Goal: Navigation & Orientation: Understand site structure

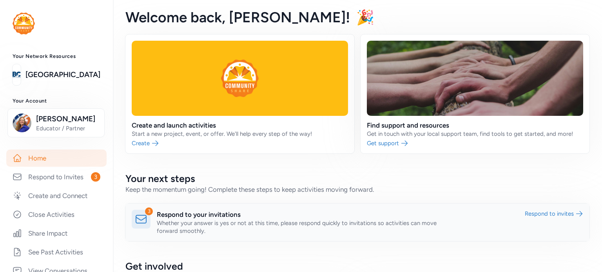
click at [535, 214] on link at bounding box center [357, 223] width 464 height 38
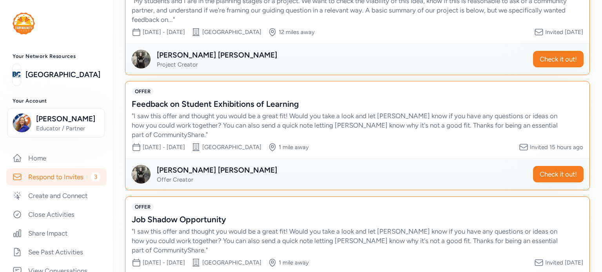
scroll to position [97, 0]
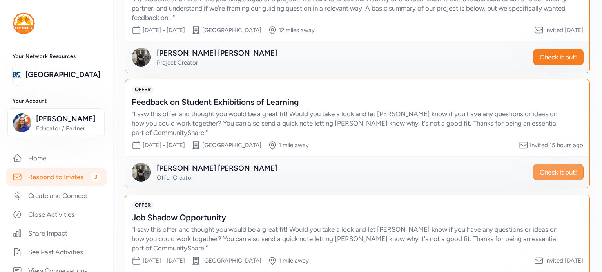
click at [544, 169] on span "Check it out!" at bounding box center [557, 172] width 37 height 9
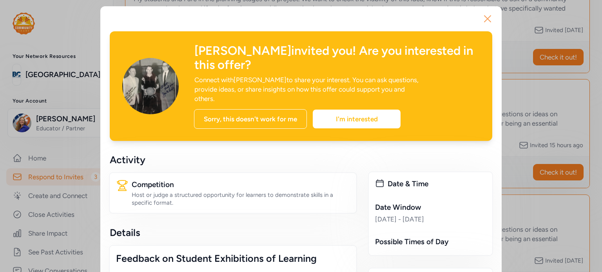
click at [482, 18] on icon "button" at bounding box center [487, 19] width 13 height 13
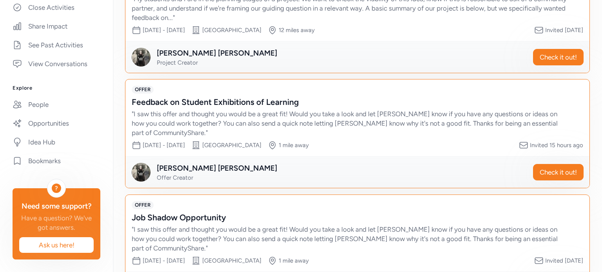
scroll to position [219, 0]
click at [60, 115] on link "Opportunities" at bounding box center [56, 123] width 100 height 17
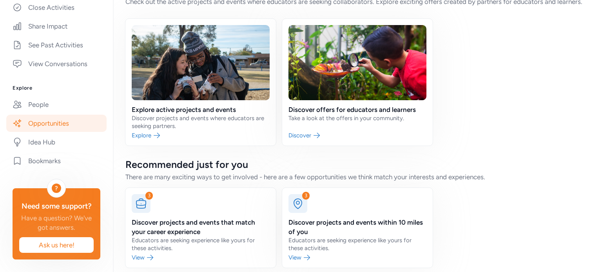
scroll to position [49, 0]
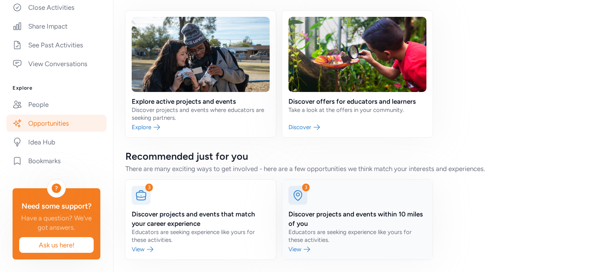
click at [295, 249] on link at bounding box center [357, 220] width 150 height 80
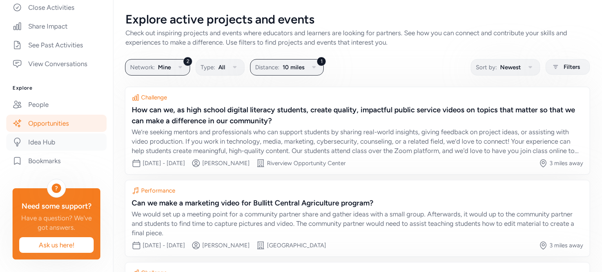
click at [32, 134] on link "Idea Hub" at bounding box center [56, 142] width 100 height 17
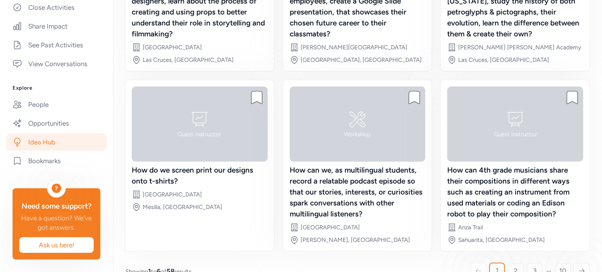
scroll to position [194, 0]
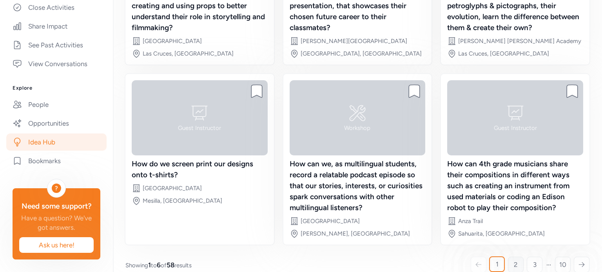
click at [514, 260] on span "2" at bounding box center [516, 264] width 4 height 9
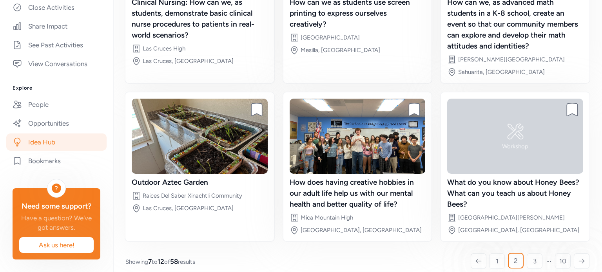
scroll to position [184, 0]
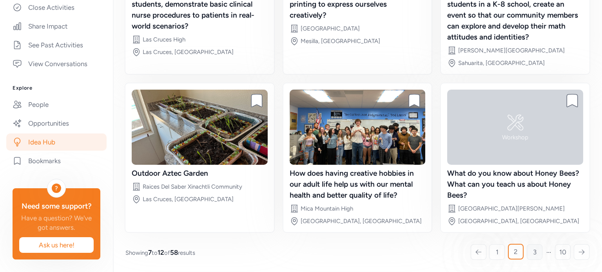
click at [533, 253] on span "3" at bounding box center [535, 252] width 4 height 9
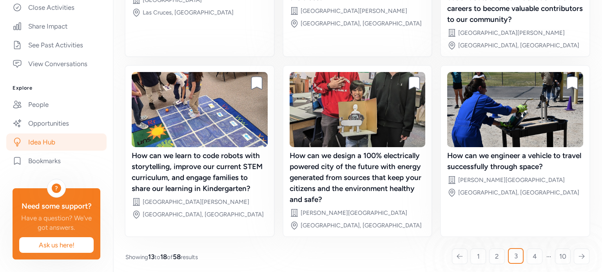
scroll to position [195, 0]
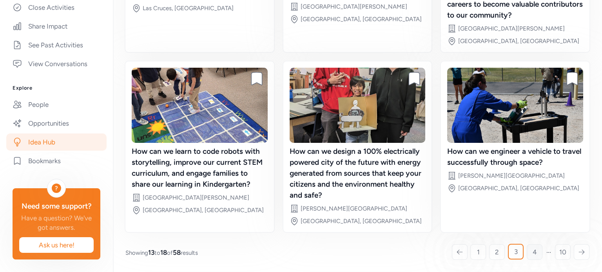
click at [532, 252] on span "4" at bounding box center [534, 252] width 4 height 9
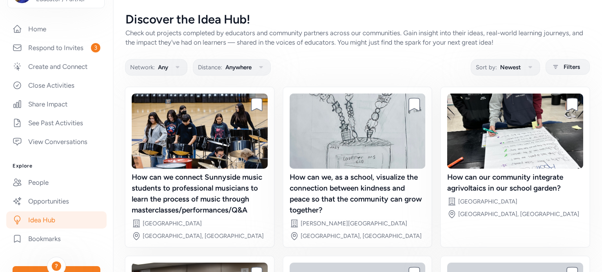
scroll to position [128, 0]
click at [69, 69] on link "Create and Connect" at bounding box center [56, 67] width 100 height 17
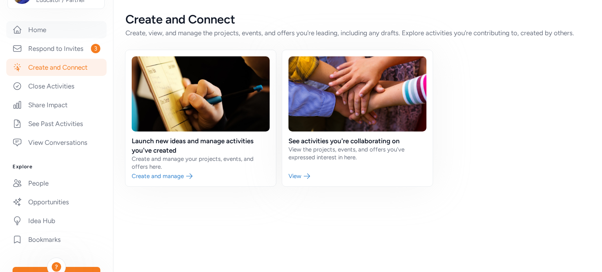
click at [38, 31] on link "Home" at bounding box center [56, 29] width 100 height 17
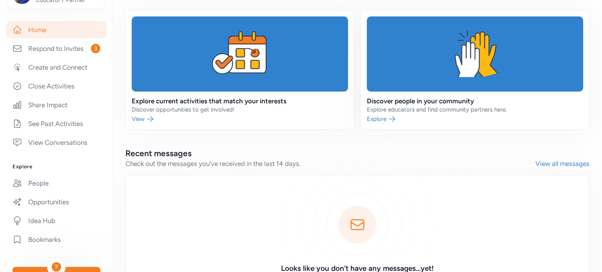
scroll to position [282, 0]
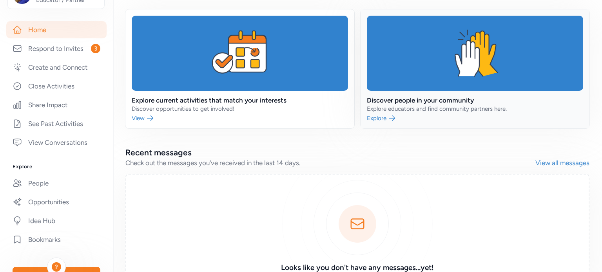
click at [377, 119] on link at bounding box center [474, 68] width 229 height 119
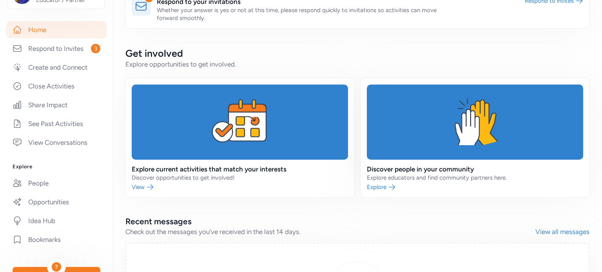
scroll to position [220, 0]
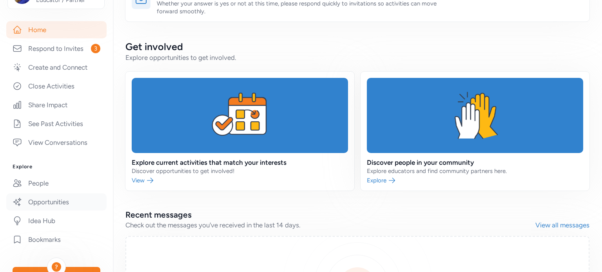
click at [43, 201] on link "Opportunities" at bounding box center [56, 202] width 100 height 17
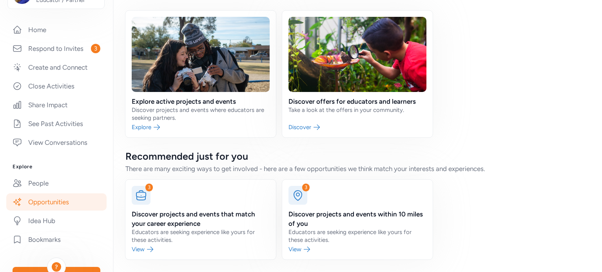
scroll to position [49, 0]
click at [294, 250] on link at bounding box center [357, 220] width 150 height 80
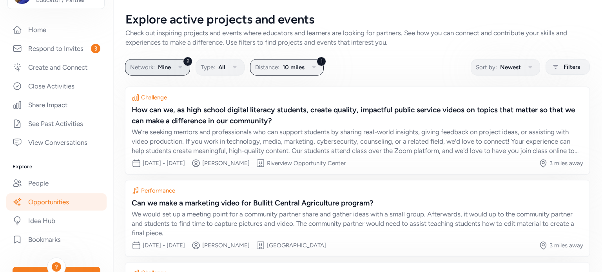
click at [178, 68] on icon "button" at bounding box center [179, 67] width 9 height 9
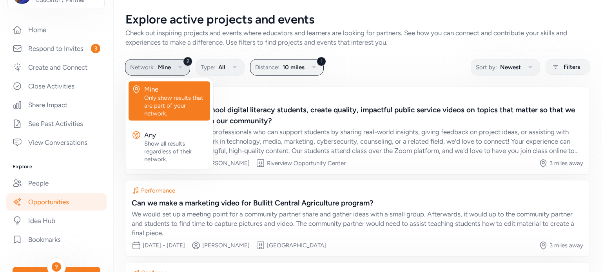
click at [178, 68] on icon "button" at bounding box center [179, 67] width 9 height 9
